Goal: Task Accomplishment & Management: Use online tool/utility

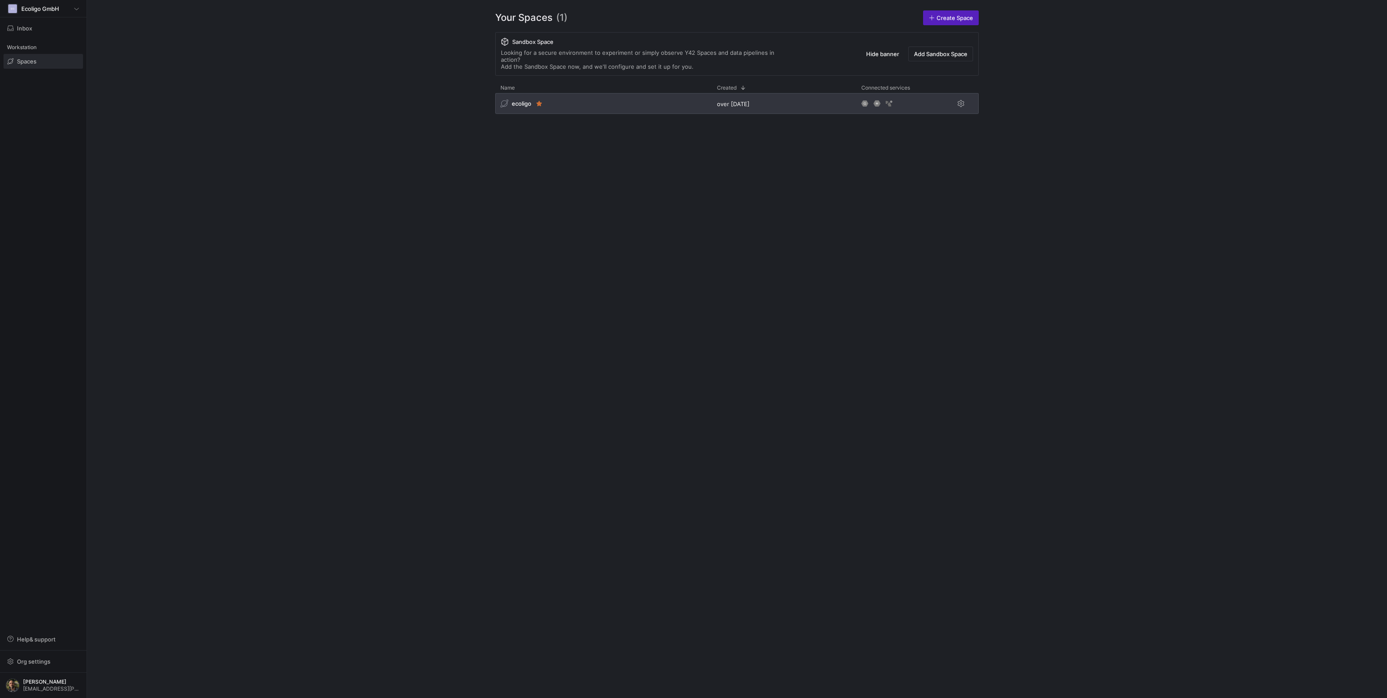
click at [592, 103] on div "ecoligo" at bounding box center [603, 103] width 217 height 21
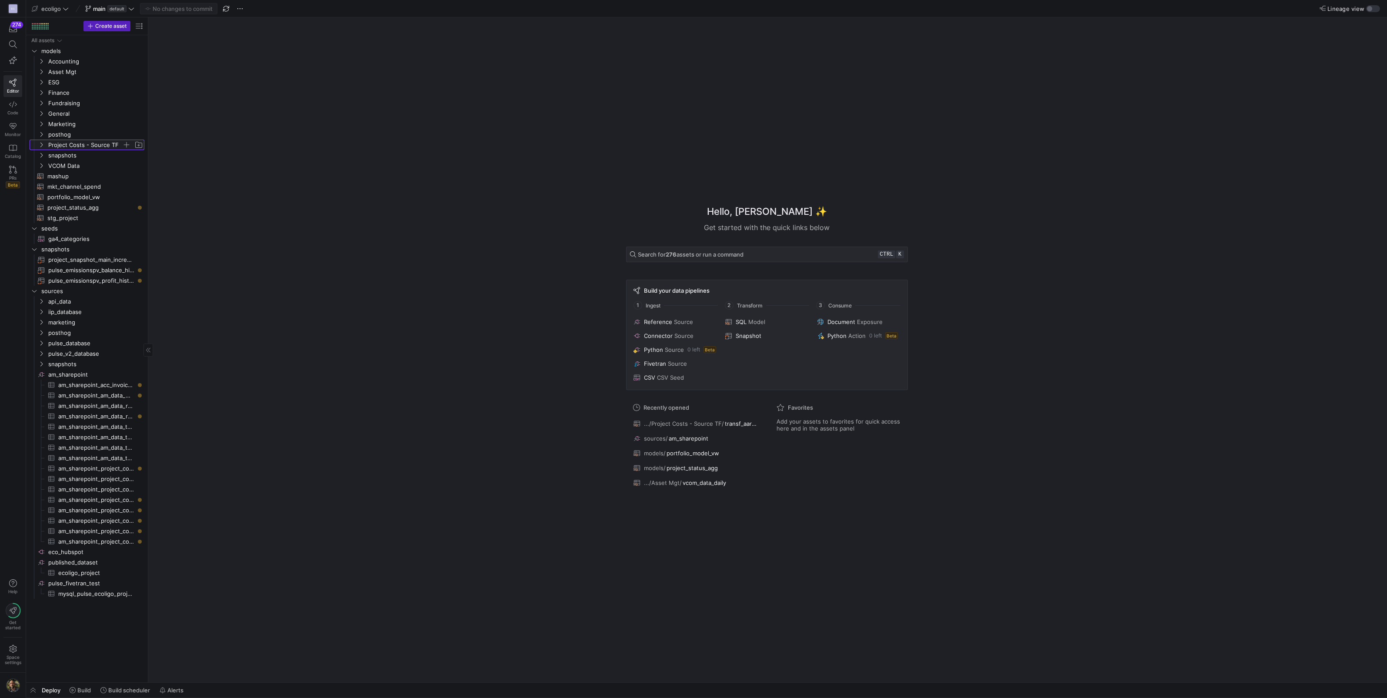
click at [42, 146] on icon "Press SPACE to select this row." at bounding box center [41, 144] width 6 height 5
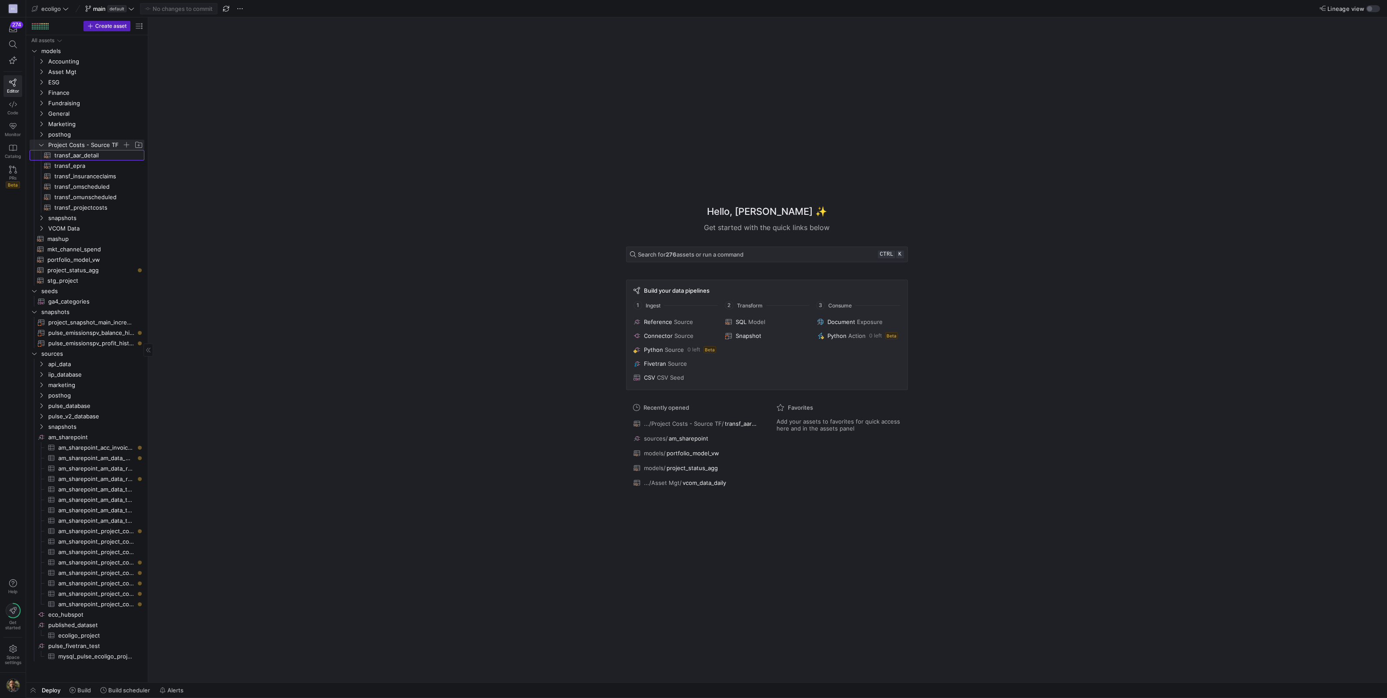
click at [74, 158] on span "transf_aar_detail​​​​​​​​​​" at bounding box center [94, 155] width 80 height 10
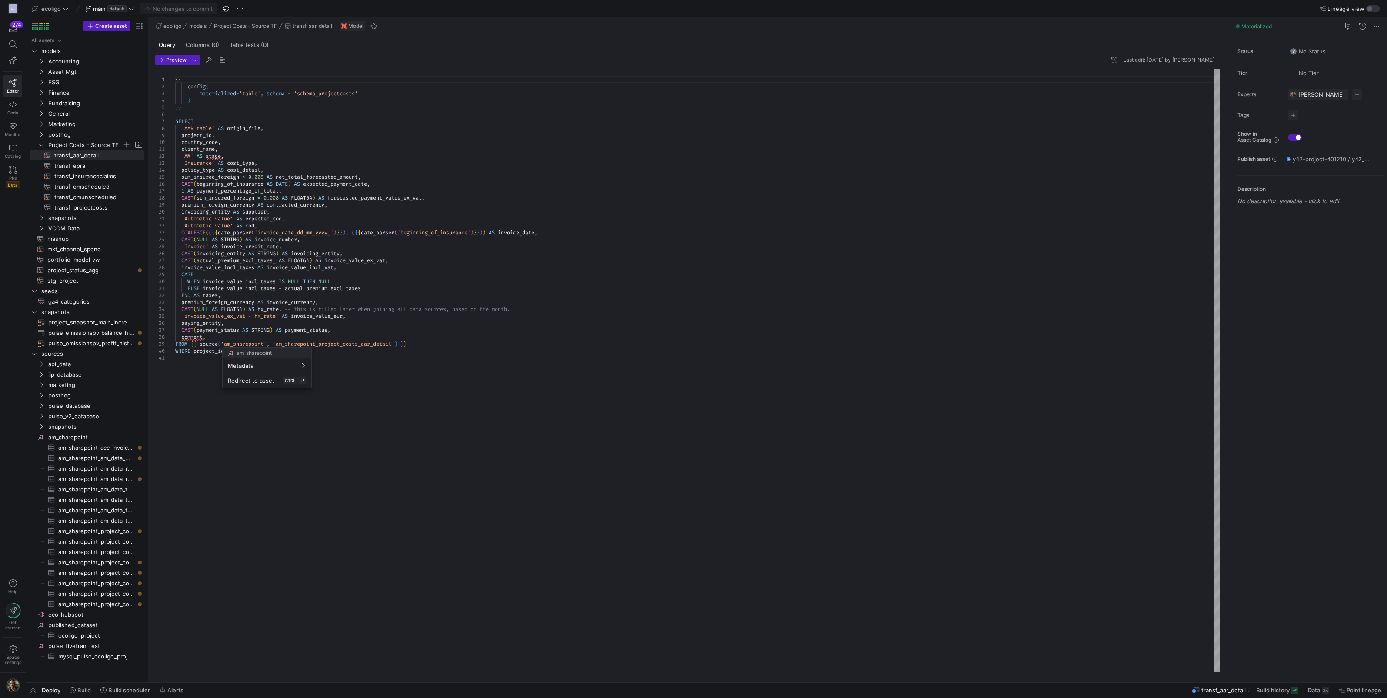
click at [70, 168] on div at bounding box center [693, 349] width 1387 height 698
click at [70, 168] on span "transf_epra​​​​​​​​​​" at bounding box center [94, 166] width 80 height 10
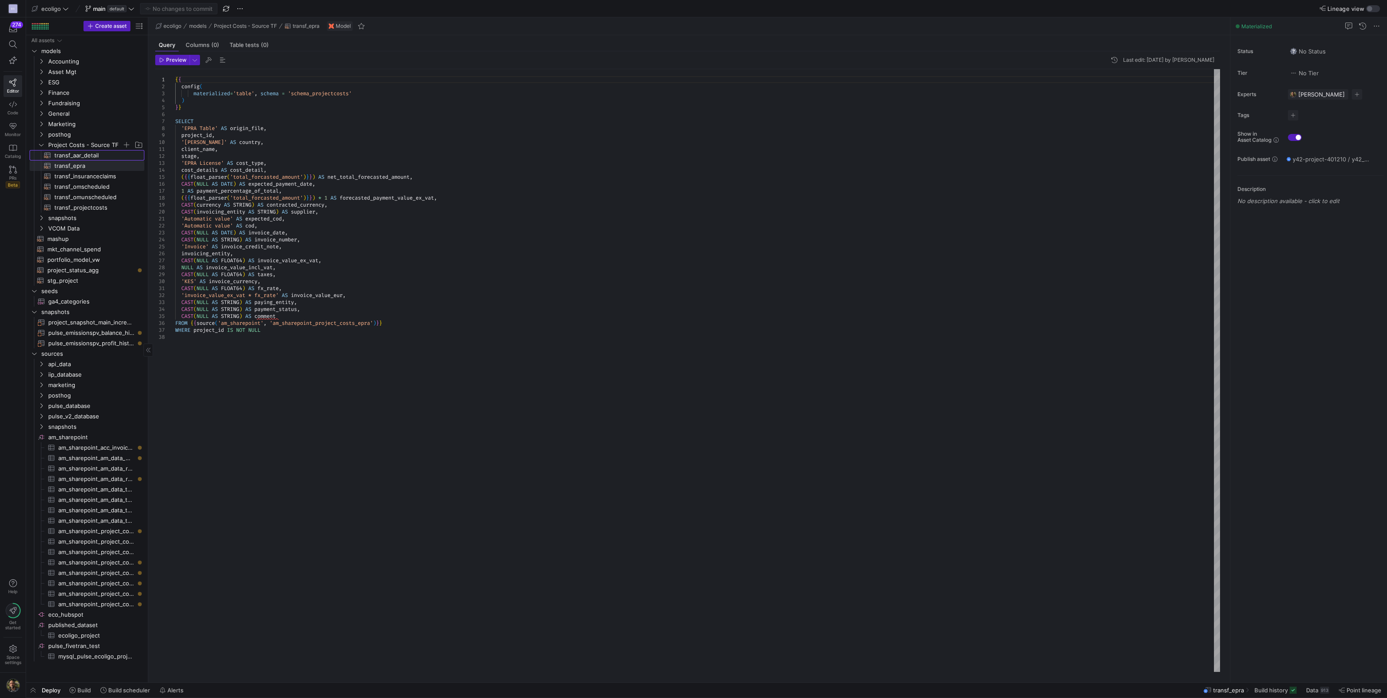
click at [89, 156] on span "transf_aar_detail​​​​​​​​​​" at bounding box center [94, 155] width 80 height 10
type textarea "{{ config( materialized='table', schema = 'schema_projectcosts' ) }} SELECT 'AA…"
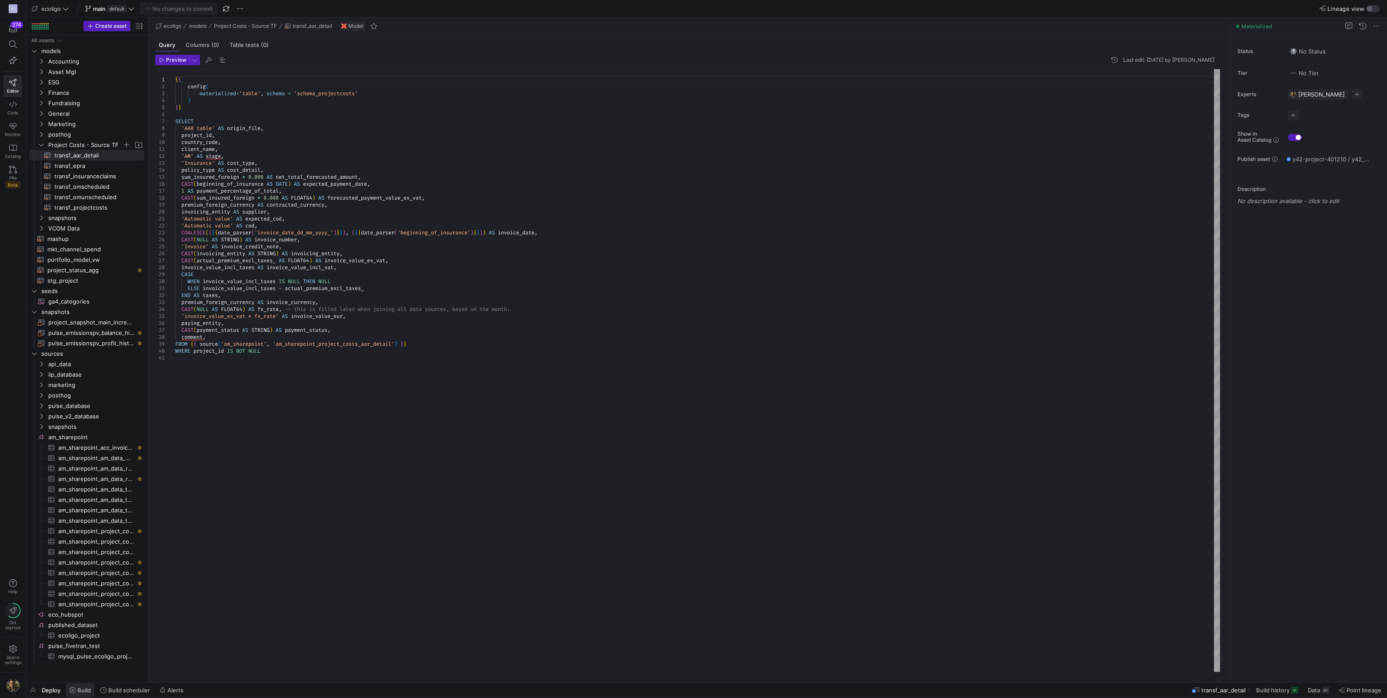
click at [81, 690] on span "Build" at bounding box center [83, 690] width 13 height 7
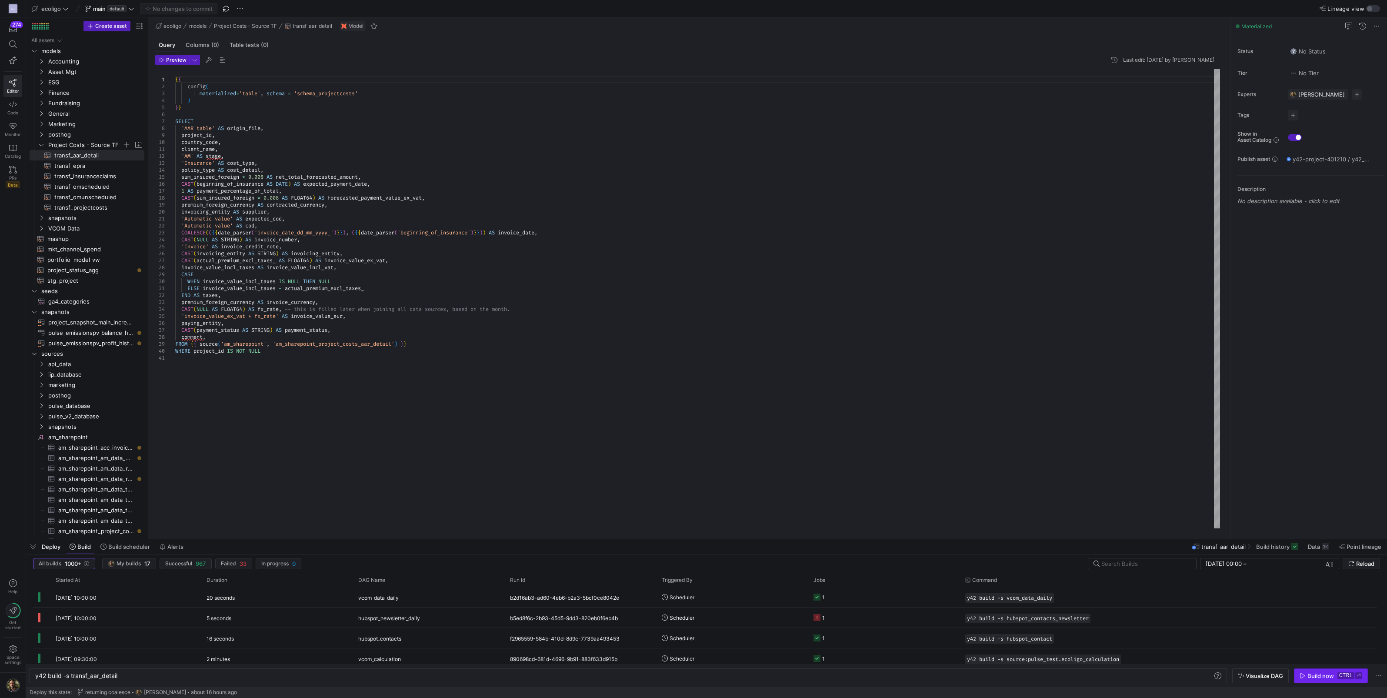
click at [1326, 678] on div "Build now" at bounding box center [1321, 675] width 27 height 7
